Goal: Entertainment & Leisure: Consume media (video, audio)

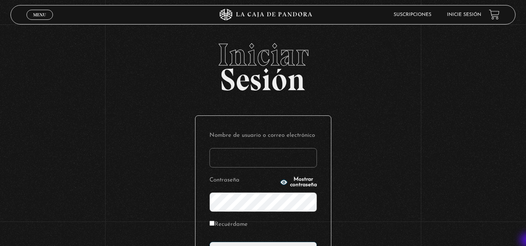
type input "vividan8108@gmail.com"
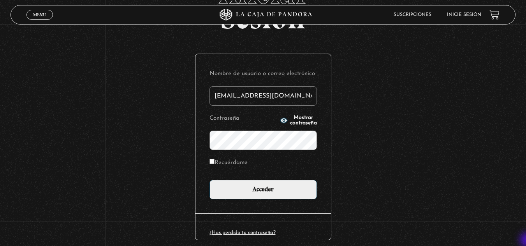
scroll to position [62, 0]
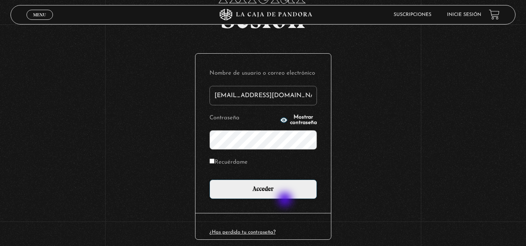
click at [286, 200] on div "Nombre de usuario o correo electrónico vividan8108@gmail.com Contraseña Mostrar…" at bounding box center [262, 134] width 135 height 160
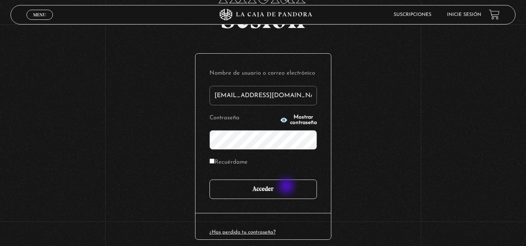
click at [287, 187] on input "Acceder" at bounding box center [262, 189] width 107 height 19
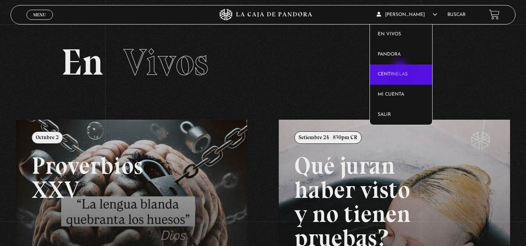
click at [401, 69] on link "Centinelas" at bounding box center [401, 75] width 62 height 20
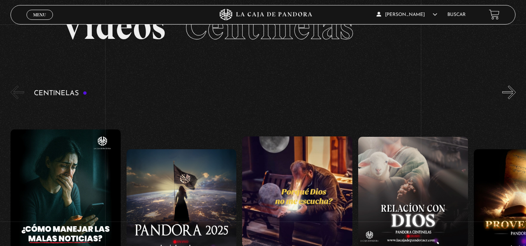
scroll to position [52, 0]
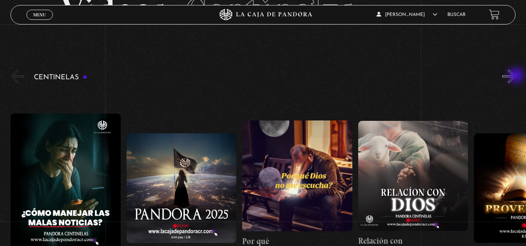
click at [516, 76] on button "»" at bounding box center [509, 77] width 14 height 14
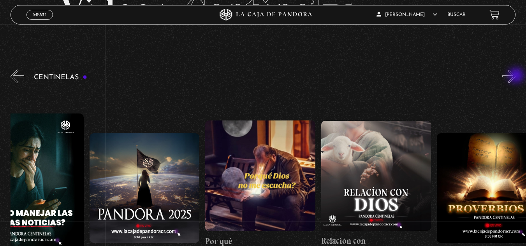
click at [516, 76] on button "»" at bounding box center [509, 77] width 14 height 14
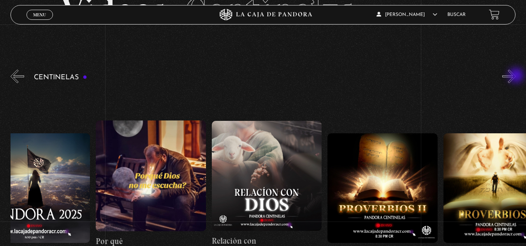
click at [516, 76] on button "»" at bounding box center [509, 77] width 14 height 14
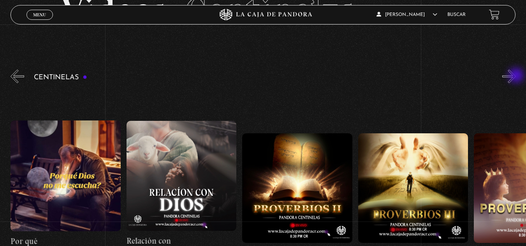
click at [516, 76] on button "»" at bounding box center [509, 77] width 14 height 14
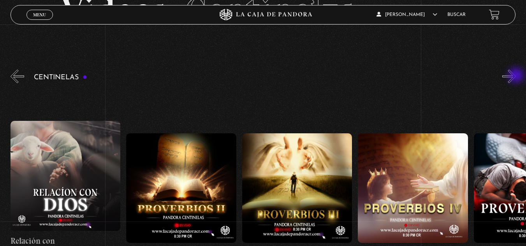
click at [516, 76] on button "»" at bounding box center [509, 77] width 14 height 14
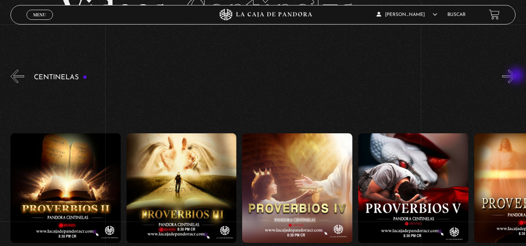
click at [516, 76] on button "»" at bounding box center [509, 77] width 14 height 14
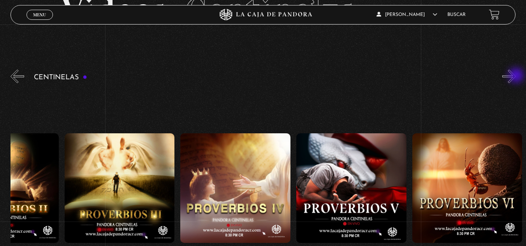
click at [516, 76] on button "»" at bounding box center [509, 77] width 14 height 14
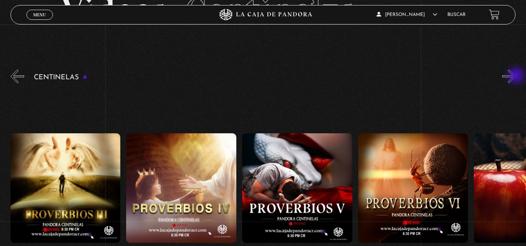
click at [516, 76] on button "»" at bounding box center [509, 77] width 14 height 14
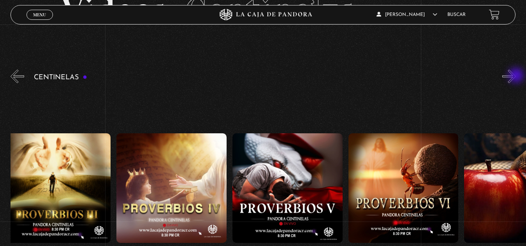
click at [516, 76] on button "»" at bounding box center [509, 77] width 14 height 14
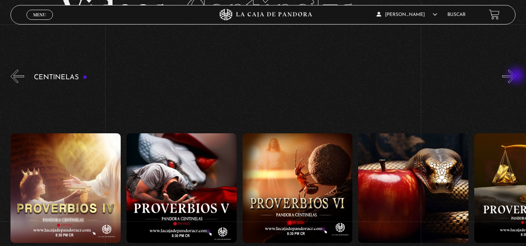
click at [516, 76] on button "»" at bounding box center [509, 77] width 14 height 14
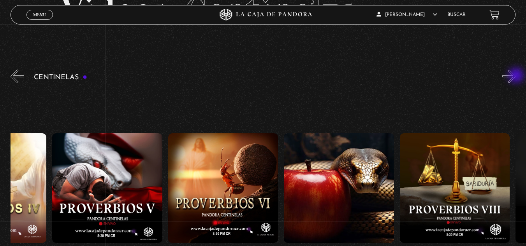
click at [516, 76] on button "»" at bounding box center [509, 77] width 14 height 14
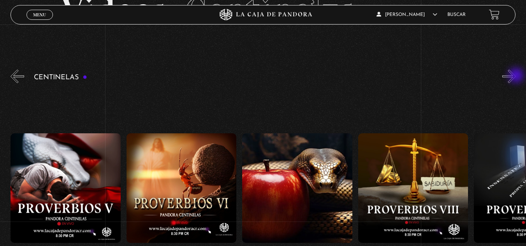
click at [516, 76] on button "»" at bounding box center [509, 77] width 14 height 14
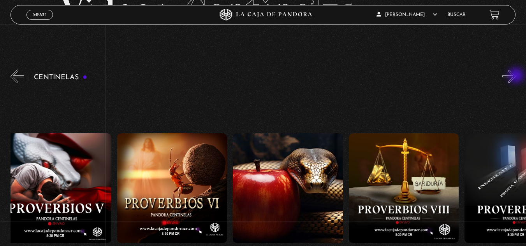
click at [516, 76] on button "»" at bounding box center [509, 77] width 14 height 14
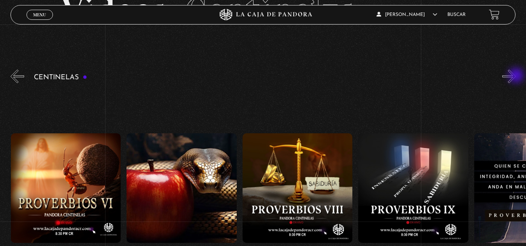
click at [516, 76] on button "»" at bounding box center [509, 77] width 14 height 14
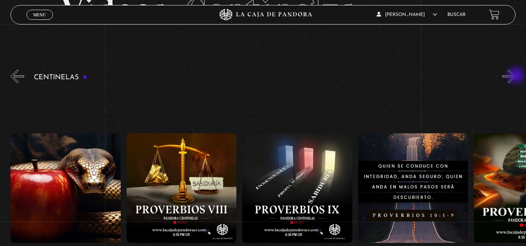
click at [516, 76] on button "»" at bounding box center [509, 77] width 14 height 14
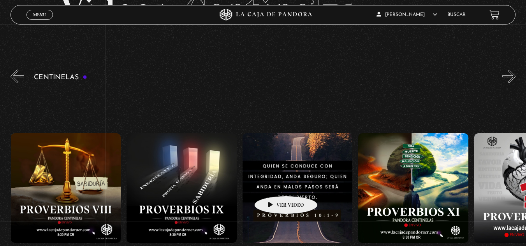
scroll to position [0, 1158]
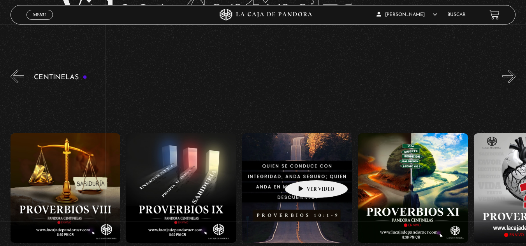
click at [304, 169] on figure at bounding box center [297, 189] width 110 height 110
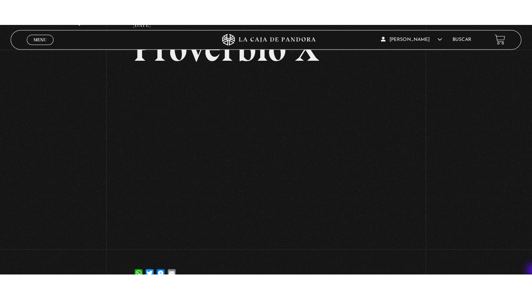
scroll to position [62, 0]
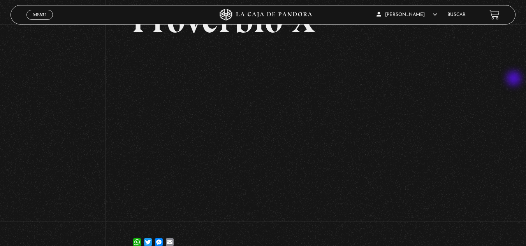
click at [515, 79] on div "Volver 18 junio, 2024 Proverbio X WhatsApp Twitter Messenger Email" at bounding box center [263, 111] width 526 height 298
